Goal: Task Accomplishment & Management: Manage account settings

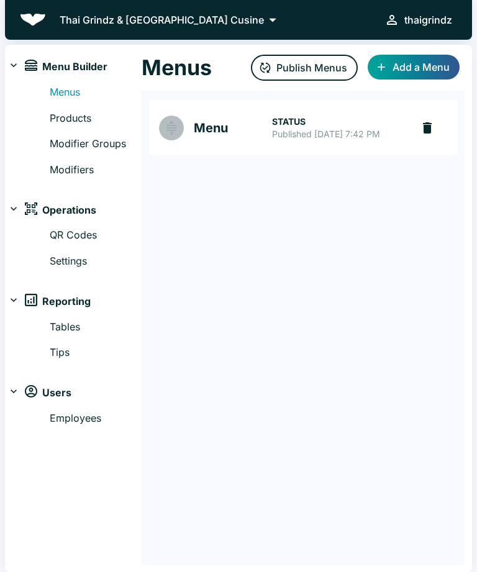
click at [164, 135] on img "Menu" at bounding box center [171, 128] width 15 height 15
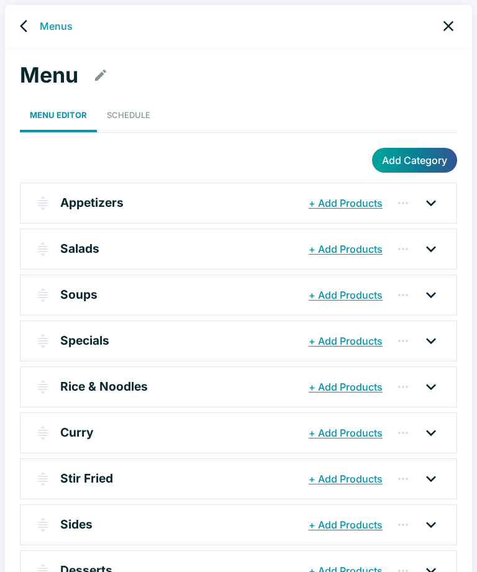
click at [134, 104] on link "Schedule" at bounding box center [128, 115] width 63 height 34
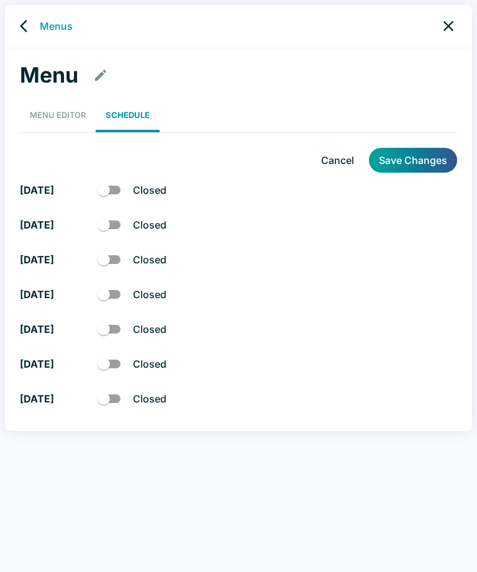
checkbox input "true"
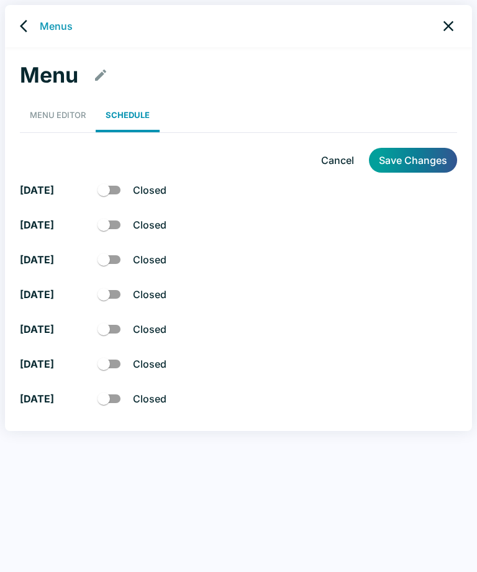
checkbox input "true"
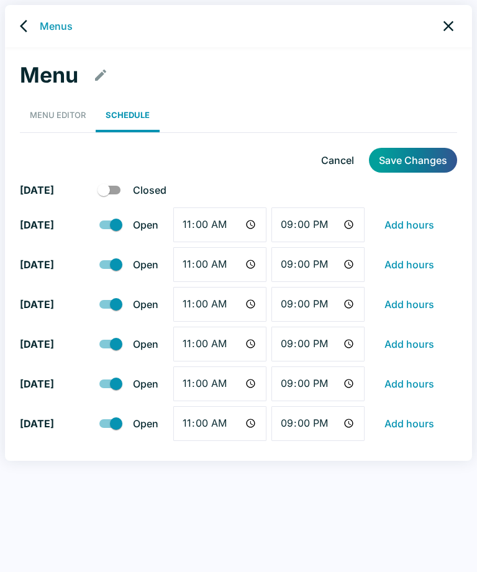
click at [57, 115] on link "Menu Editor" at bounding box center [58, 115] width 76 height 34
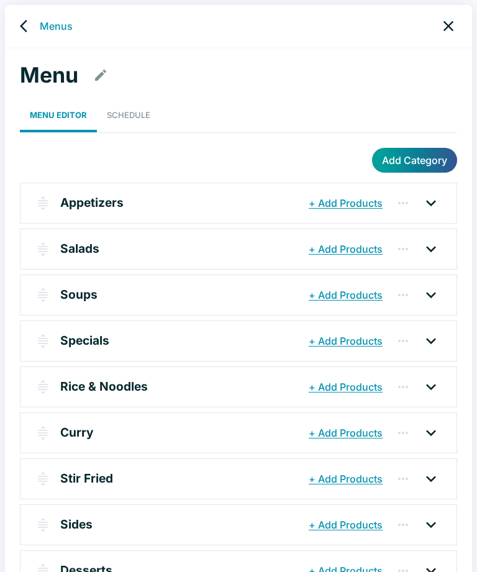
click at [21, 25] on icon "back" at bounding box center [23, 26] width 7 height 12
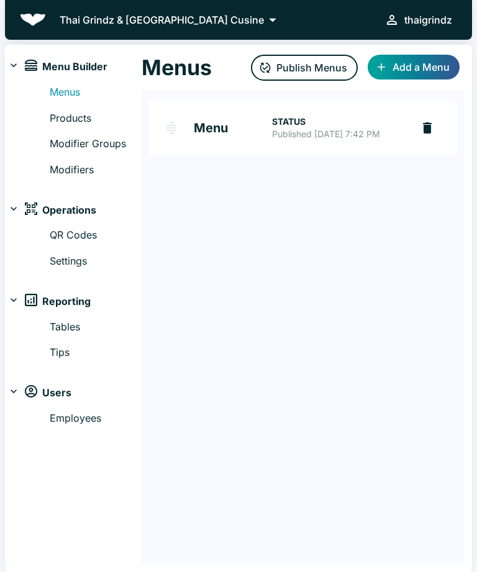
click at [264, 16] on icon at bounding box center [272, 19] width 17 height 17
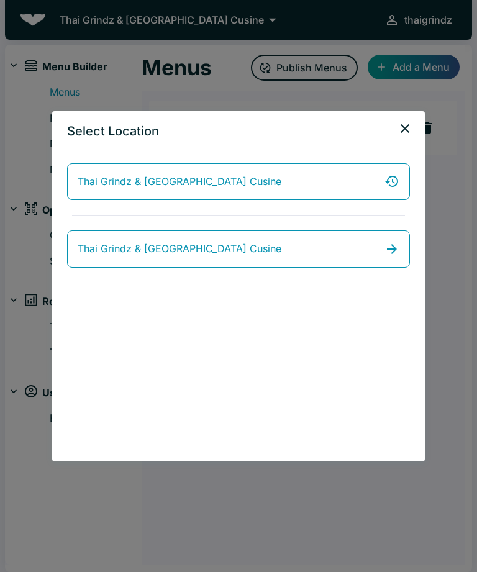
click at [186, 16] on div "Select Location Thai Grindz & [GEOGRAPHIC_DATA] Cusine Thai Grindz & [GEOGRAPHI…" at bounding box center [238, 286] width 477 height 572
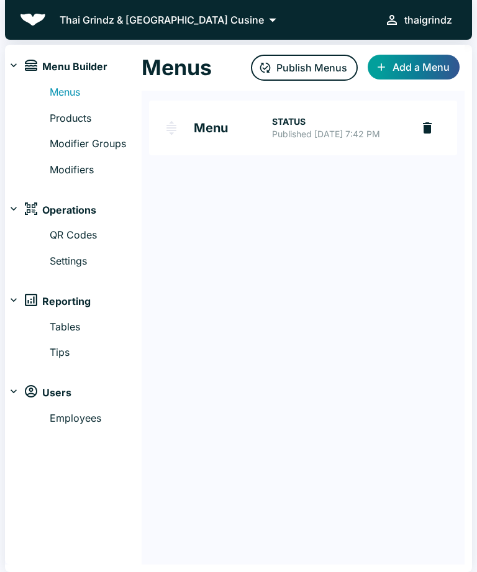
click at [78, 111] on link "Products" at bounding box center [96, 119] width 92 height 16
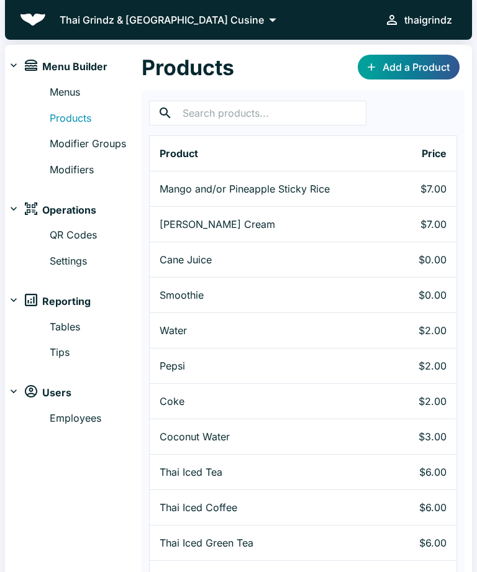
click at [83, 149] on link "Modifier Groups" at bounding box center [96, 144] width 92 height 16
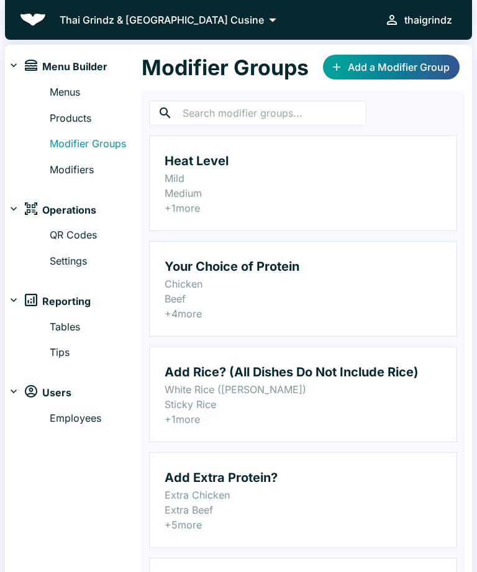
click at [81, 167] on link "Modifiers" at bounding box center [96, 170] width 92 height 16
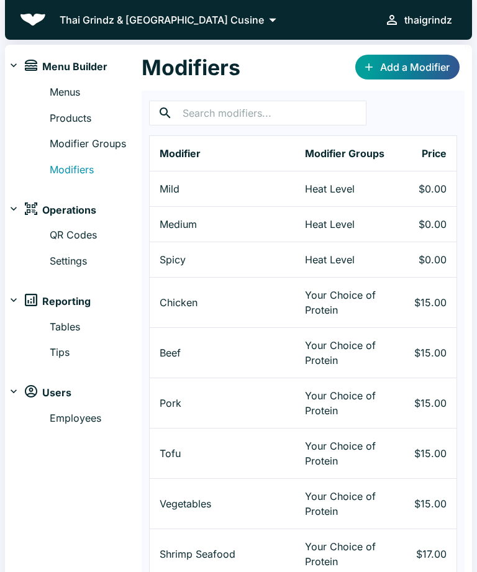
click at [27, 63] on img at bounding box center [31, 65] width 12 height 11
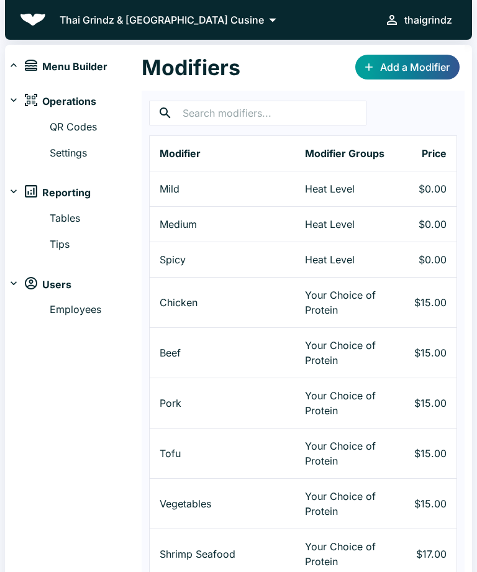
click at [19, 63] on icon at bounding box center [13, 65] width 12 height 12
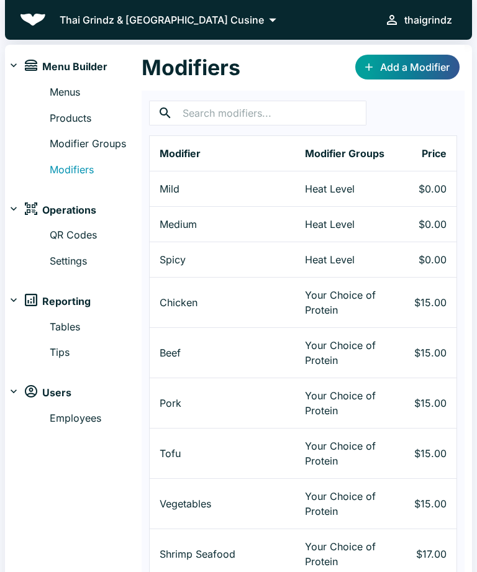
click at [73, 86] on link "Menus" at bounding box center [96, 93] width 92 height 16
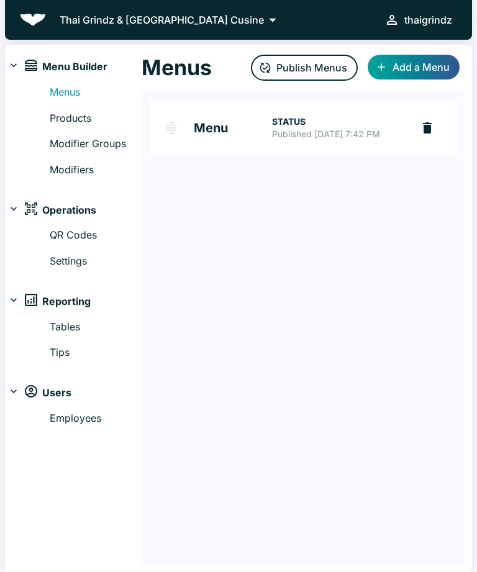
click at [292, 126] on p "STATUS" at bounding box center [337, 122] width 131 height 12
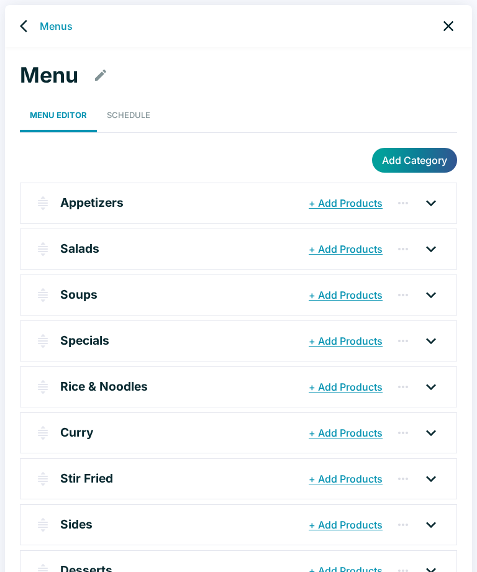
click at [124, 110] on link "Schedule" at bounding box center [128, 115] width 63 height 34
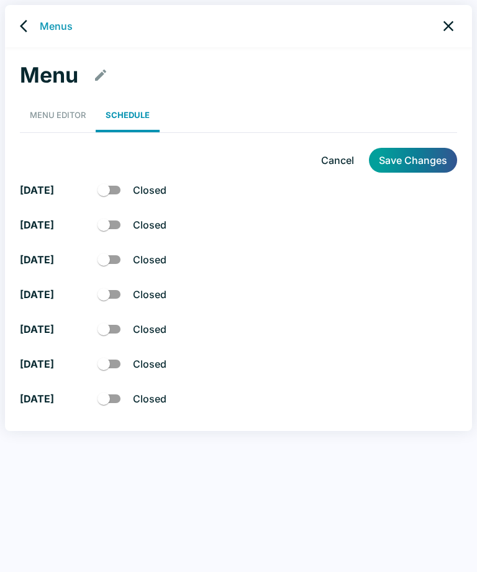
checkbox input "true"
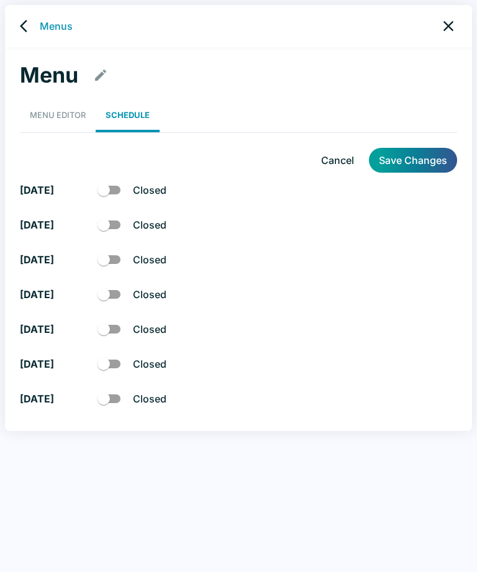
checkbox input "true"
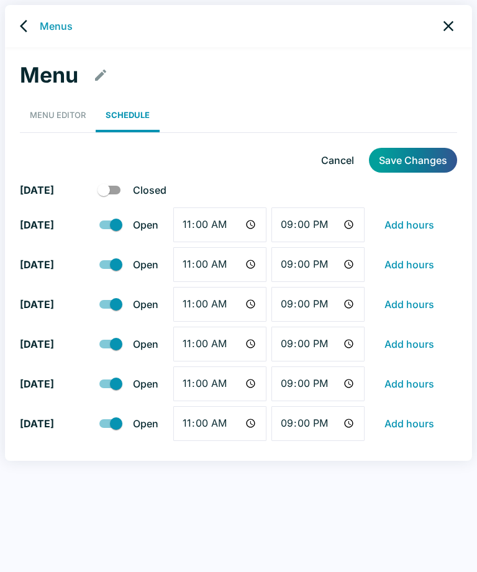
scroll to position [5, 0]
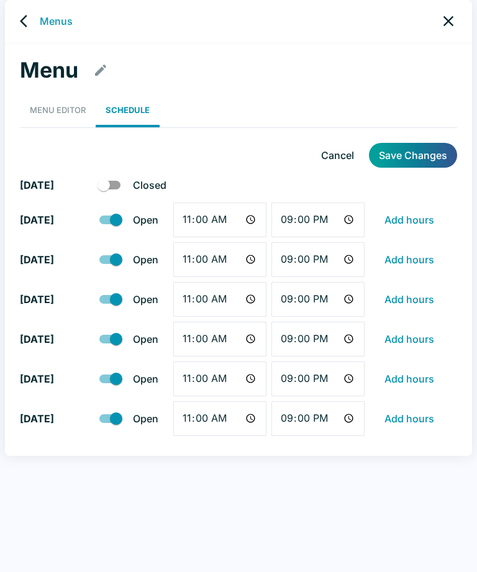
click at [47, 8] on div "Menus" at bounding box center [238, 21] width 467 height 42
click at [47, 23] on link "Menus" at bounding box center [56, 21] width 33 height 15
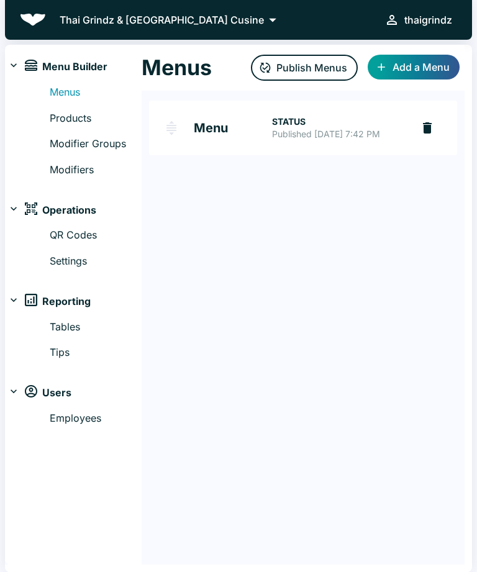
click at [184, 15] on p "Thai Grindz & [GEOGRAPHIC_DATA] Cusine" at bounding box center [162, 19] width 204 height 15
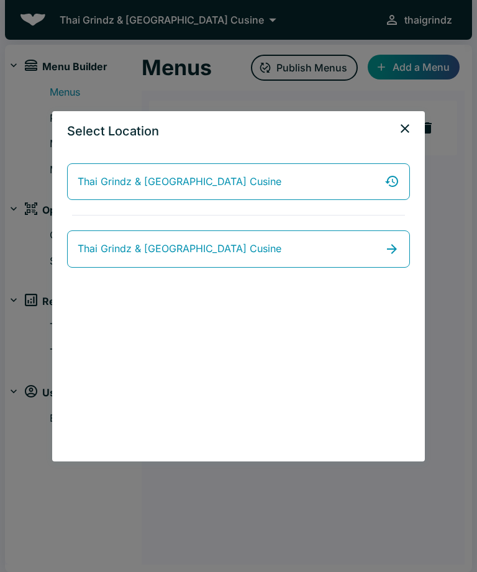
click at [406, 132] on icon "close" at bounding box center [405, 128] width 15 height 15
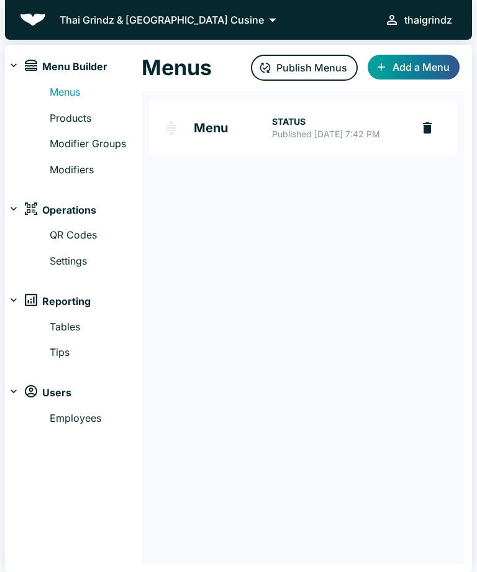
click at [430, 23] on div "thaigrindz" at bounding box center [429, 19] width 48 height 17
click at [371, 226] on div at bounding box center [238, 286] width 477 height 572
click at [309, 58] on button "Publish Menus" at bounding box center [304, 68] width 107 height 26
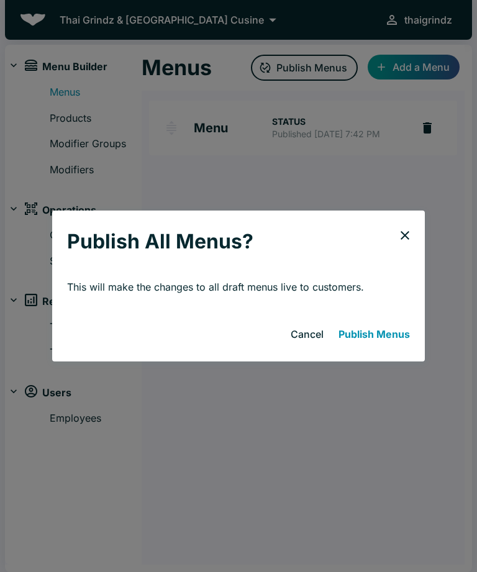
click at [349, 163] on div "Publish All Menus? This will make the changes to all draft menus live to custom…" at bounding box center [238, 286] width 477 height 572
